Goal: Find specific page/section: Find specific page/section

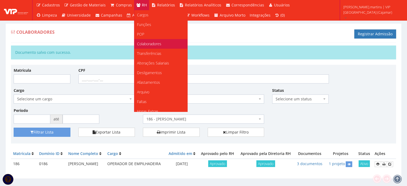
click at [152, 44] on span "Colaboradores" at bounding box center [149, 43] width 24 height 5
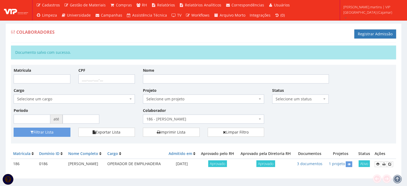
click at [191, 117] on span "186 - [PERSON_NAME]" at bounding box center [201, 118] width 111 height 5
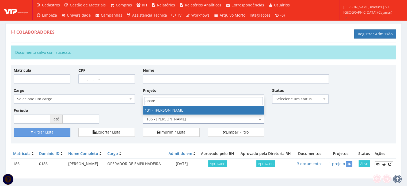
type input "apare"
select select "3881"
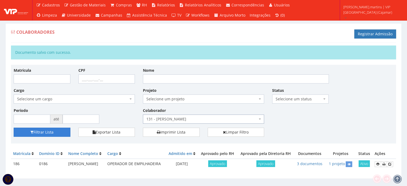
click at [64, 128] on button "Filtrar Lista" at bounding box center [42, 132] width 57 height 9
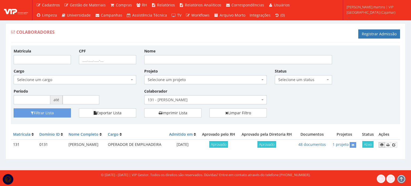
click at [384, 145] on icon at bounding box center [381, 145] width 3 height 4
